Goal: Register for event/course

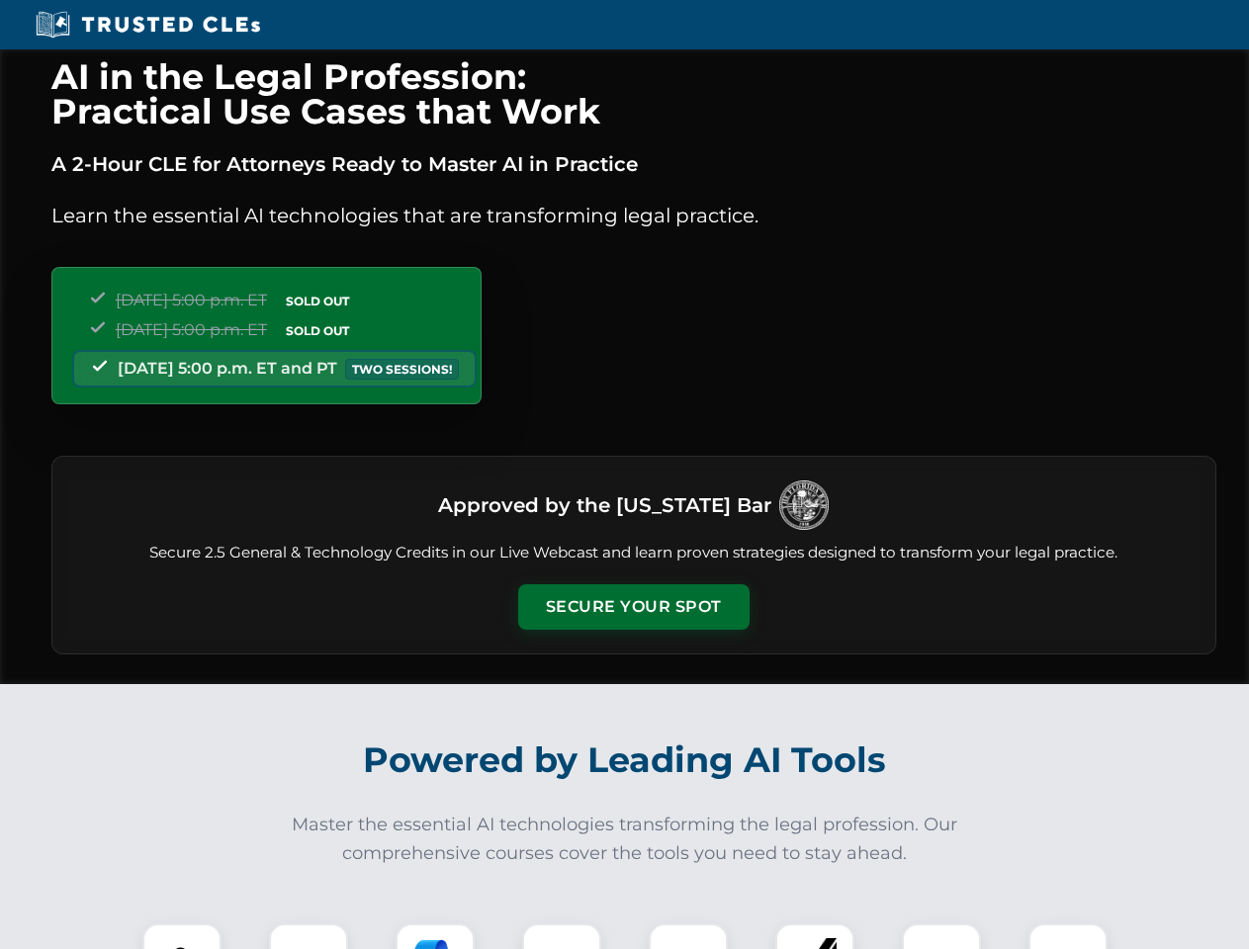
click at [633, 607] on button "Secure Your Spot" at bounding box center [633, 606] width 231 height 45
click at [182, 936] on img at bounding box center [181, 962] width 57 height 57
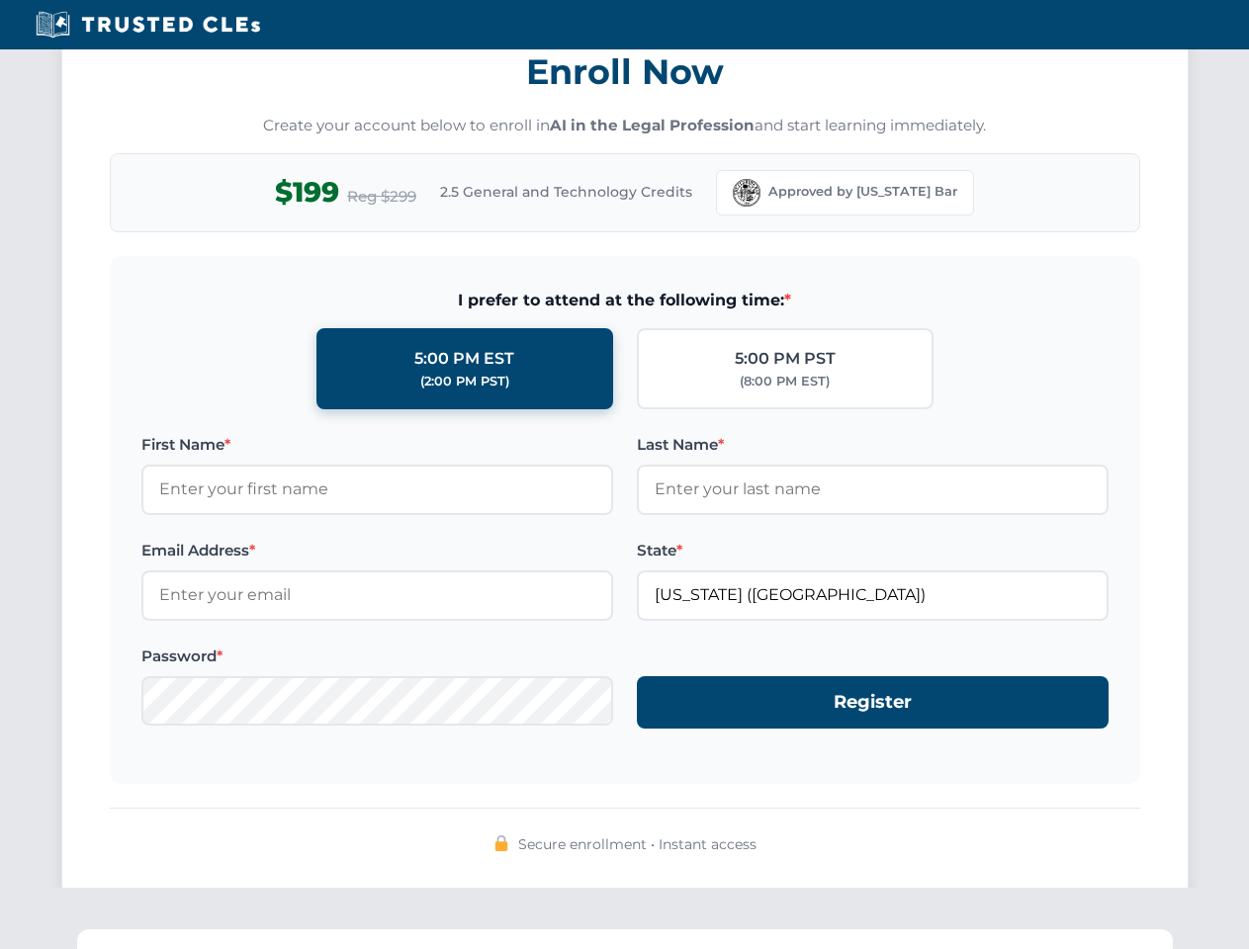
scroll to position [1941, 0]
